Goal: Task Accomplishment & Management: Check status

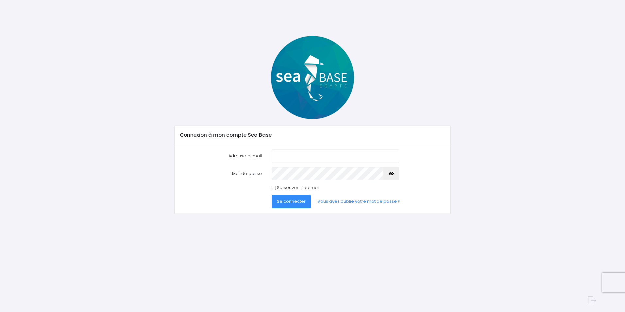
click at [284, 157] on input "Adresse e-mail" at bounding box center [336, 155] width 128 height 13
type input "[PERSON_NAME][EMAIL_ADDRESS][DOMAIN_NAME]"
click at [272, 195] on button "Se connecter" at bounding box center [291, 201] width 39 height 13
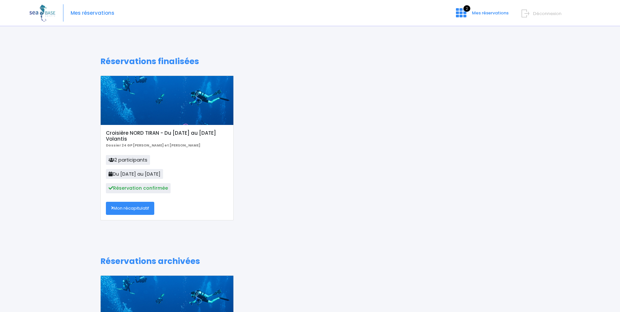
click at [130, 209] on link "Mon récapitulatif" at bounding box center [130, 208] width 48 height 13
